Goal: Information Seeking & Learning: Learn about a topic

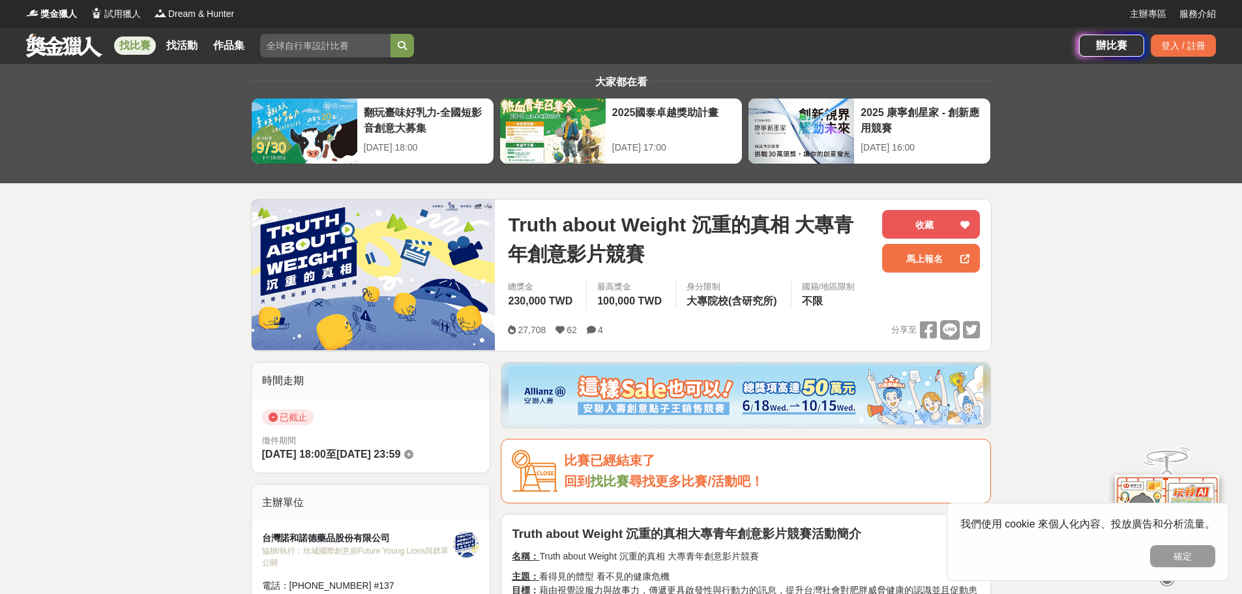
scroll to position [130, 0]
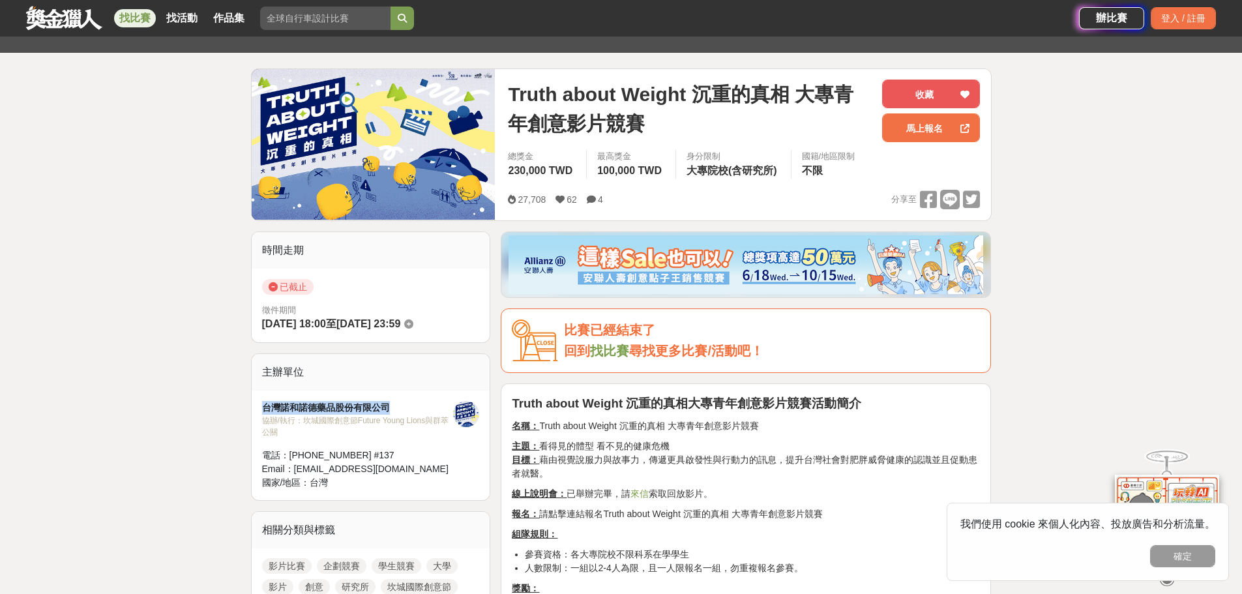
drag, startPoint x: 402, startPoint y: 406, endPoint x: 263, endPoint y: 411, distance: 138.3
click at [263, 411] on div "台灣諾和諾德藥品股份有限公司" at bounding box center [358, 408] width 192 height 14
copy div "台灣諾和諾德藥品股份有限公司"
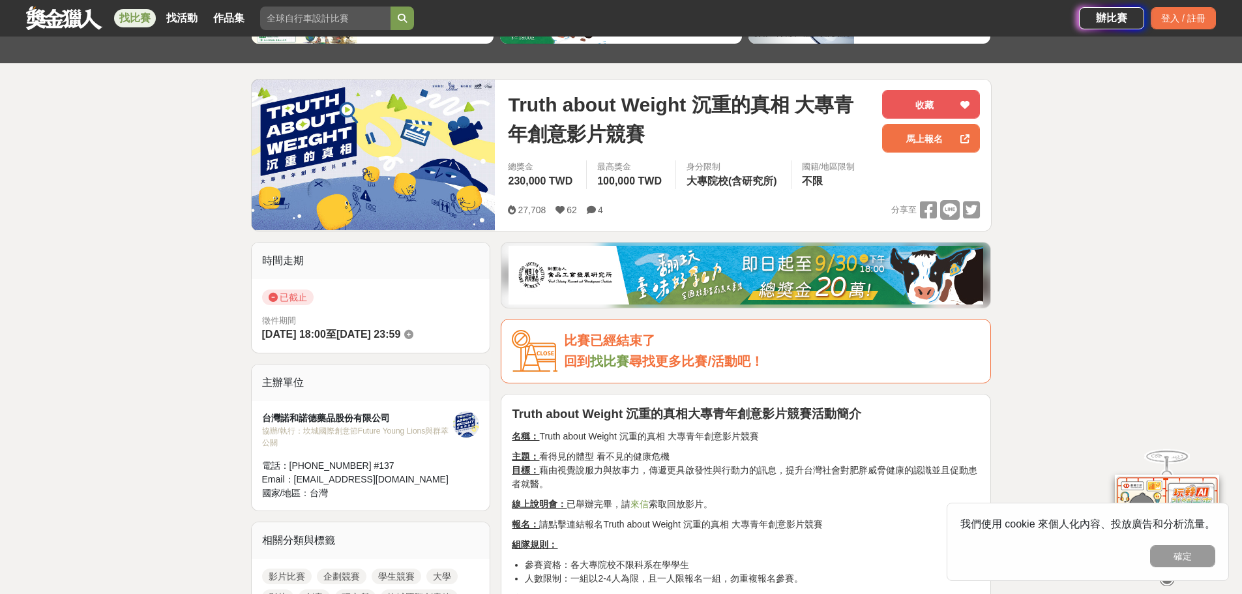
scroll to position [130, 0]
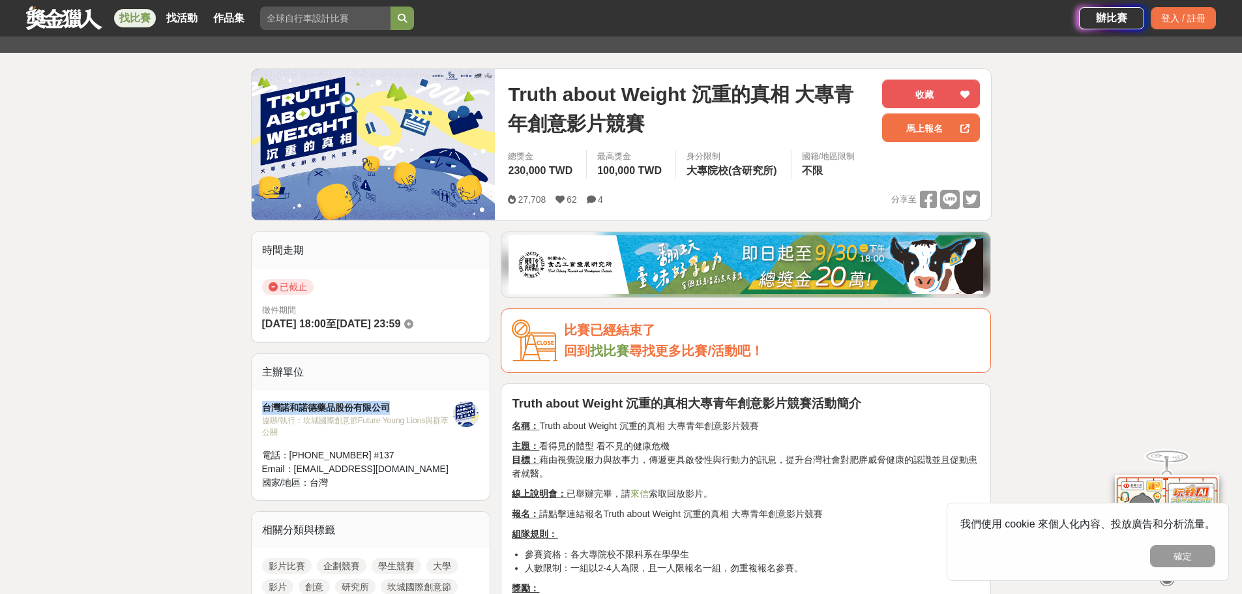
drag, startPoint x: 401, startPoint y: 407, endPoint x: 263, endPoint y: 410, distance: 137.6
click at [263, 410] on div "台灣諾和諾德藥品股份有限公司" at bounding box center [358, 408] width 192 height 14
copy div "台灣諾和諾德藥品股份有限公司"
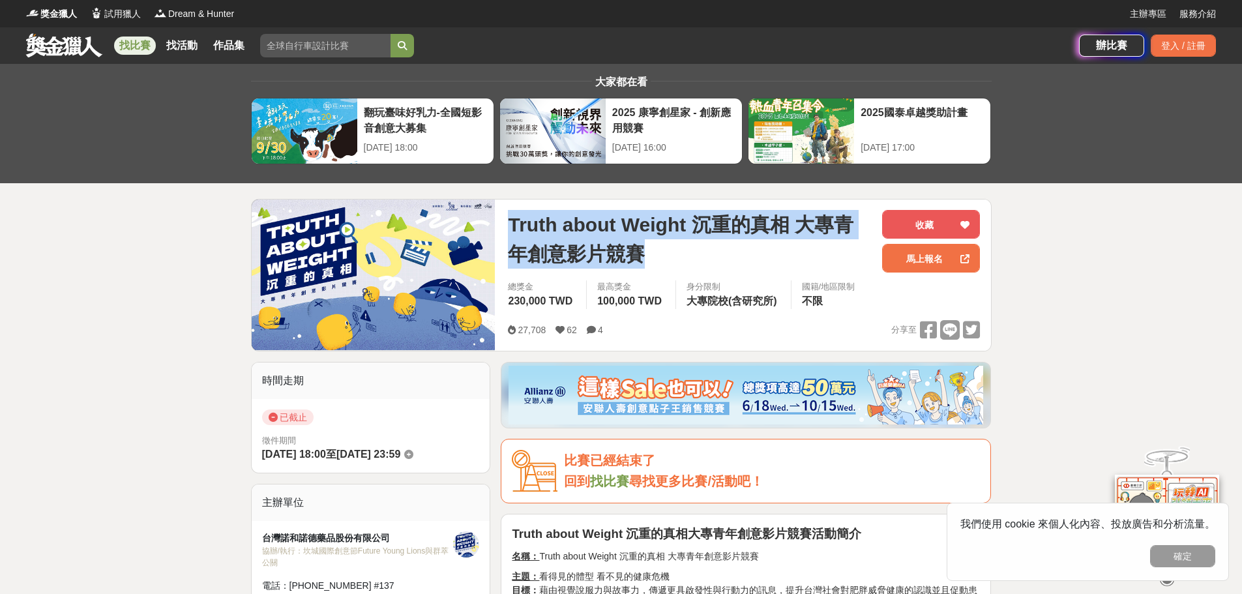
drag, startPoint x: 512, startPoint y: 230, endPoint x: 647, endPoint y: 256, distance: 137.3
click at [647, 256] on span "Truth about Weight 沉重的真相 大專青年創意影片競賽" at bounding box center [690, 239] width 364 height 59
copy span "Truth about Weight 沉重的真相 大專青年創意影片競賽"
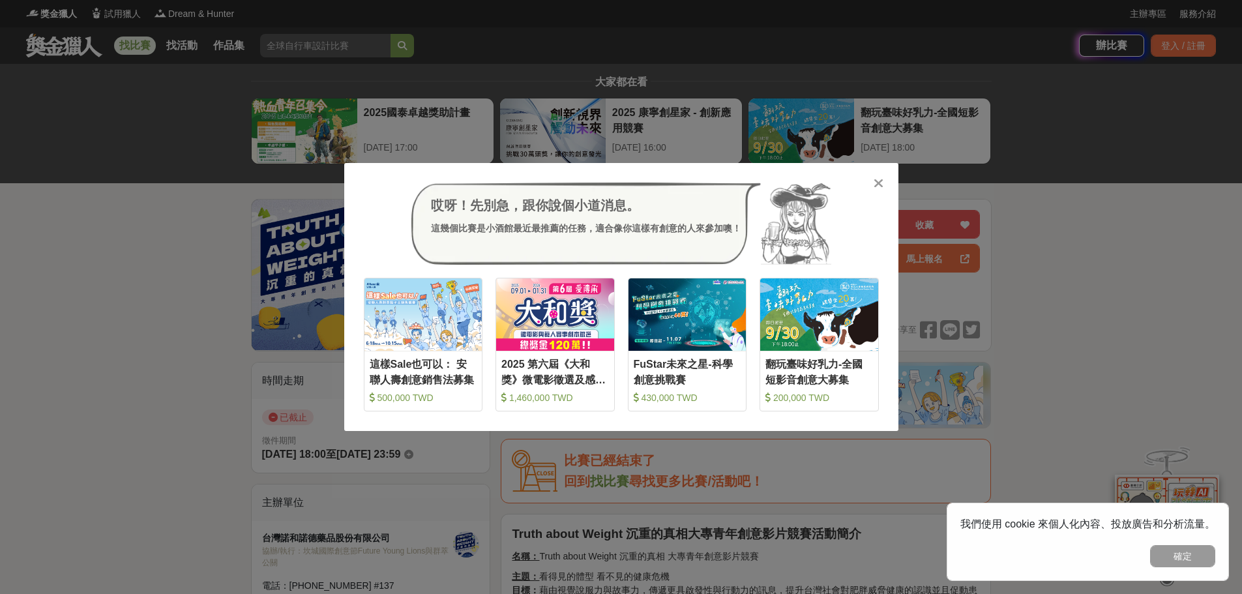
click at [884, 184] on div at bounding box center [878, 182] width 13 height 13
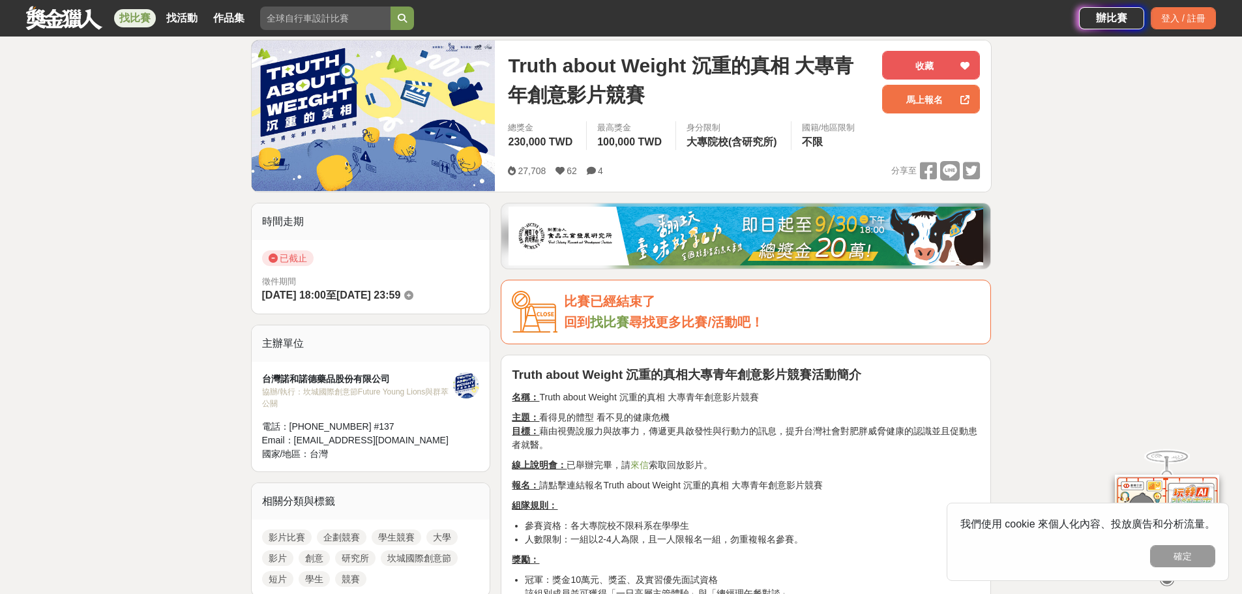
scroll to position [196, 0]
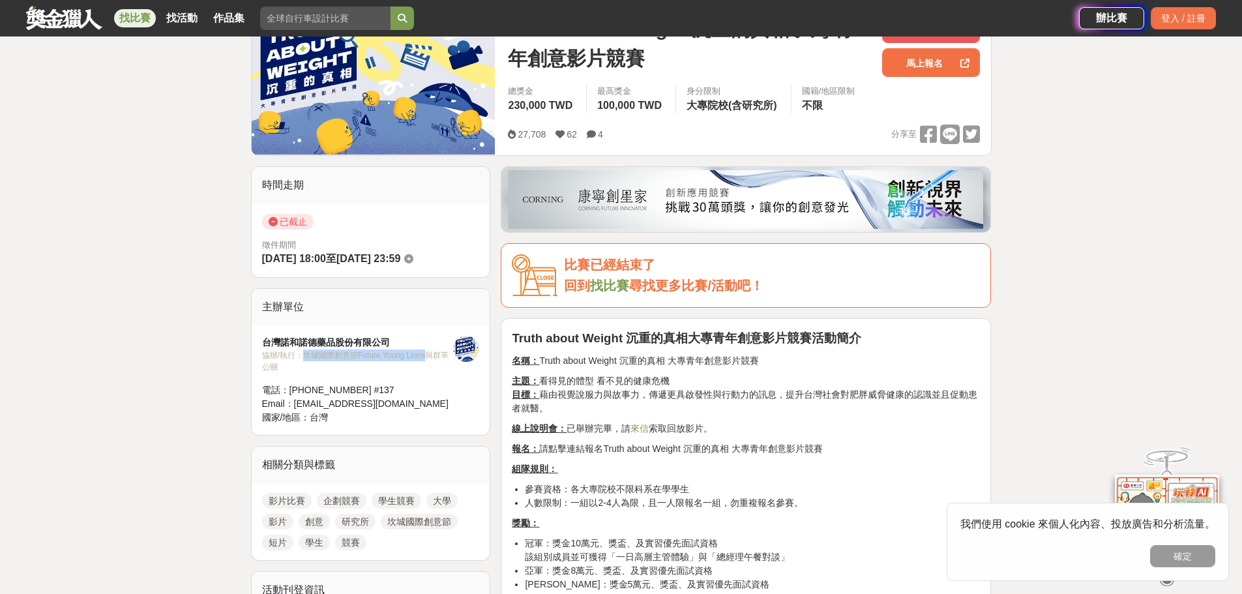
drag, startPoint x: 304, startPoint y: 354, endPoint x: 429, endPoint y: 355, distance: 125.2
click at [429, 355] on div "協辦/執行： 坎城國際創意節Future Young Lions與群萃公關" at bounding box center [358, 360] width 192 height 23
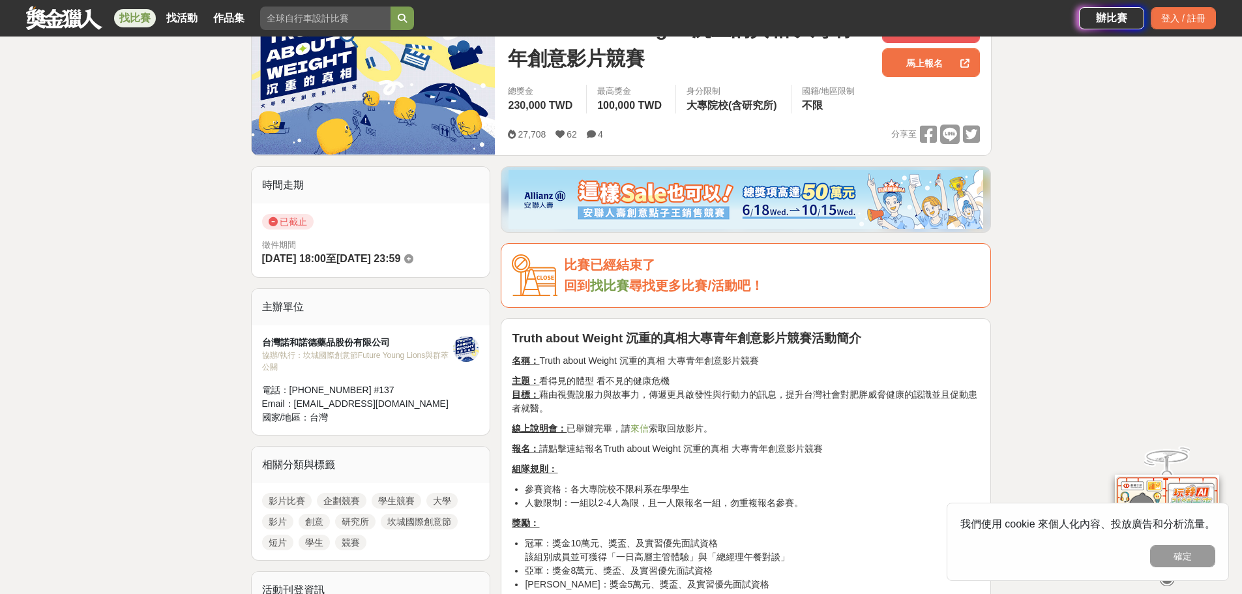
click at [294, 359] on div "協辦/執行： 坎城國際創意節Future Young Lions與群萃公關" at bounding box center [358, 360] width 192 height 23
drag, startPoint x: 282, startPoint y: 363, endPoint x: 264, endPoint y: 340, distance: 28.8
click at [264, 340] on div "台灣諾和諾德藥品股份有限公司 協辦/執行： 坎城國際創意節Future Young Lions與群萃公關 電話： [PHONE_NUMBER] #137 Em…" at bounding box center [358, 380] width 192 height 89
copy div "台灣諾和諾德藥品股份有限公司 協辦/執行： 坎城國際創意節Future Young Lions與群萃公關"
